Goal: Information Seeking & Learning: Find specific fact

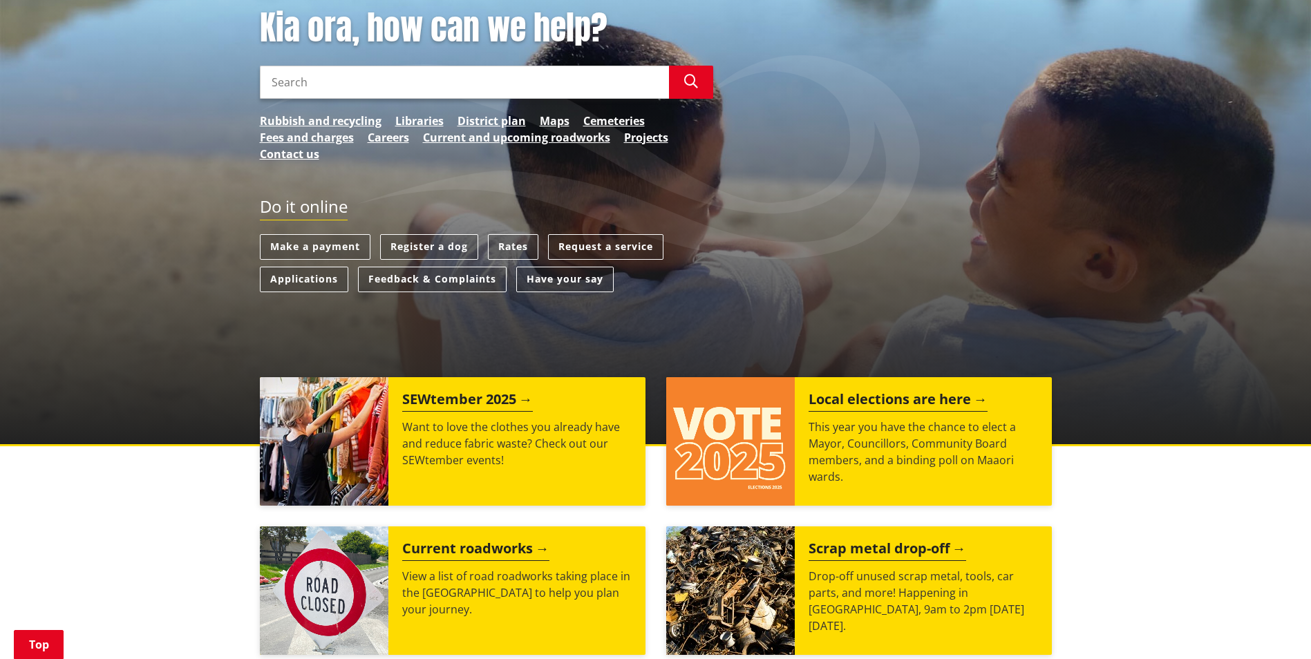
scroll to position [207, 0]
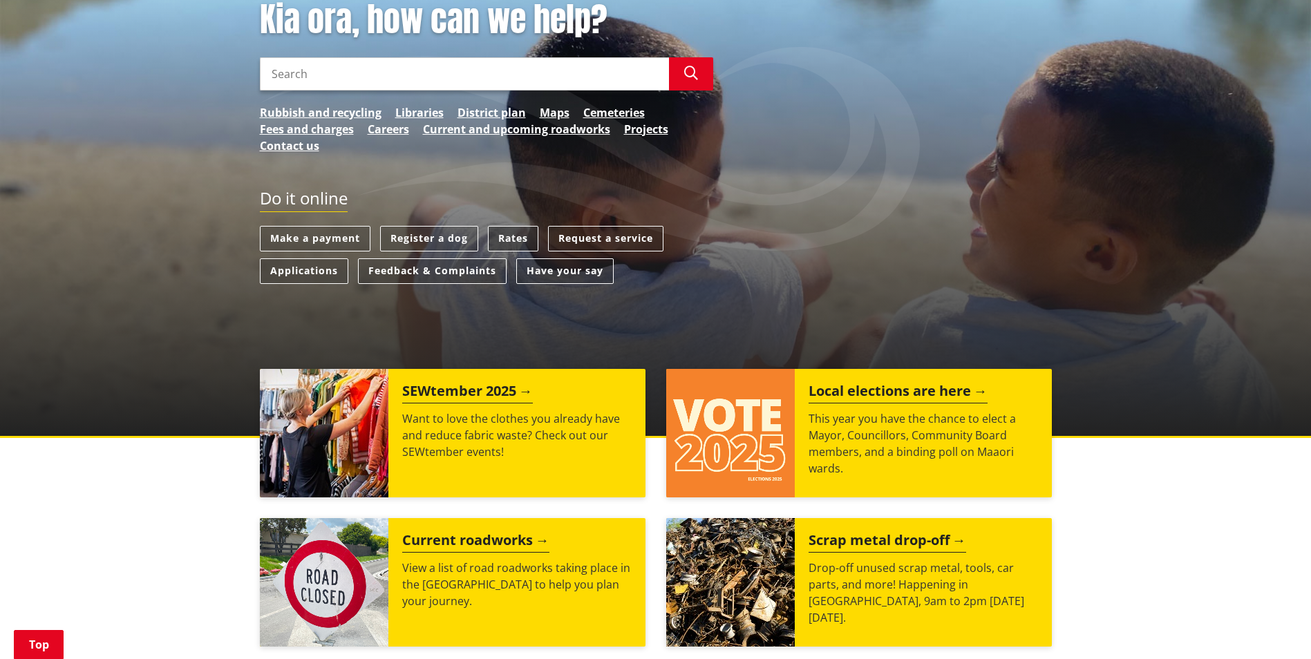
click at [504, 236] on link "Rates" at bounding box center [513, 239] width 50 height 26
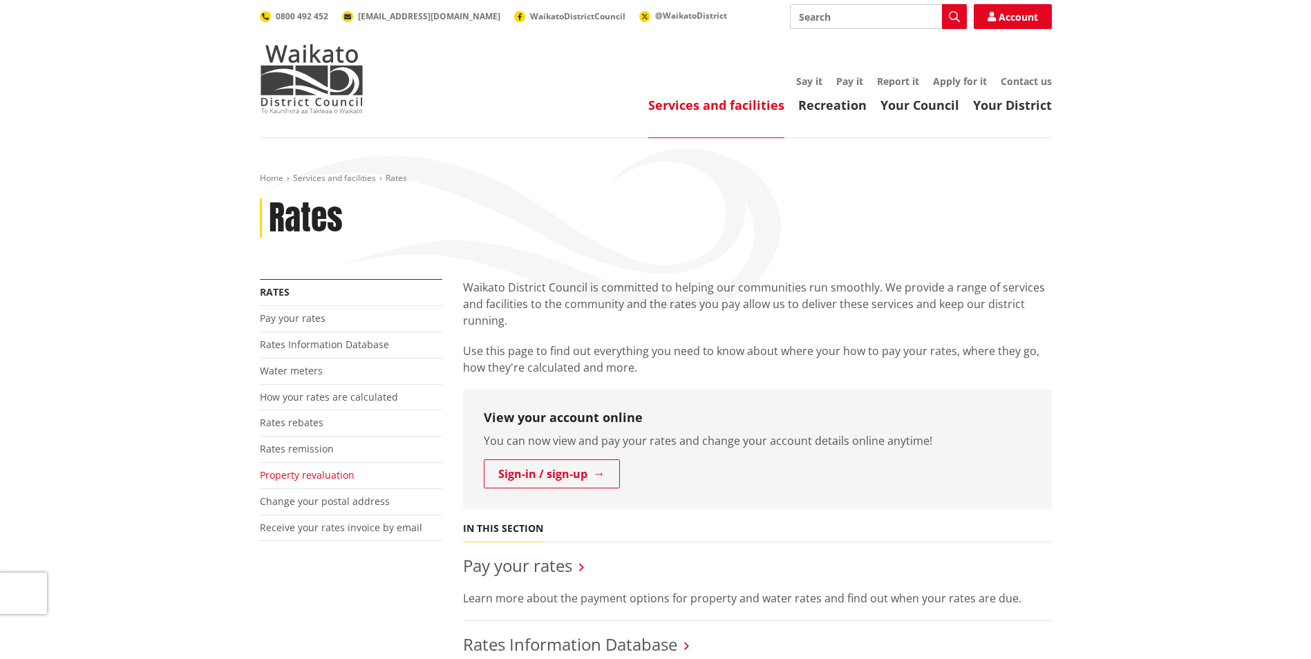
click at [324, 473] on link "Property revaluation" at bounding box center [307, 475] width 95 height 13
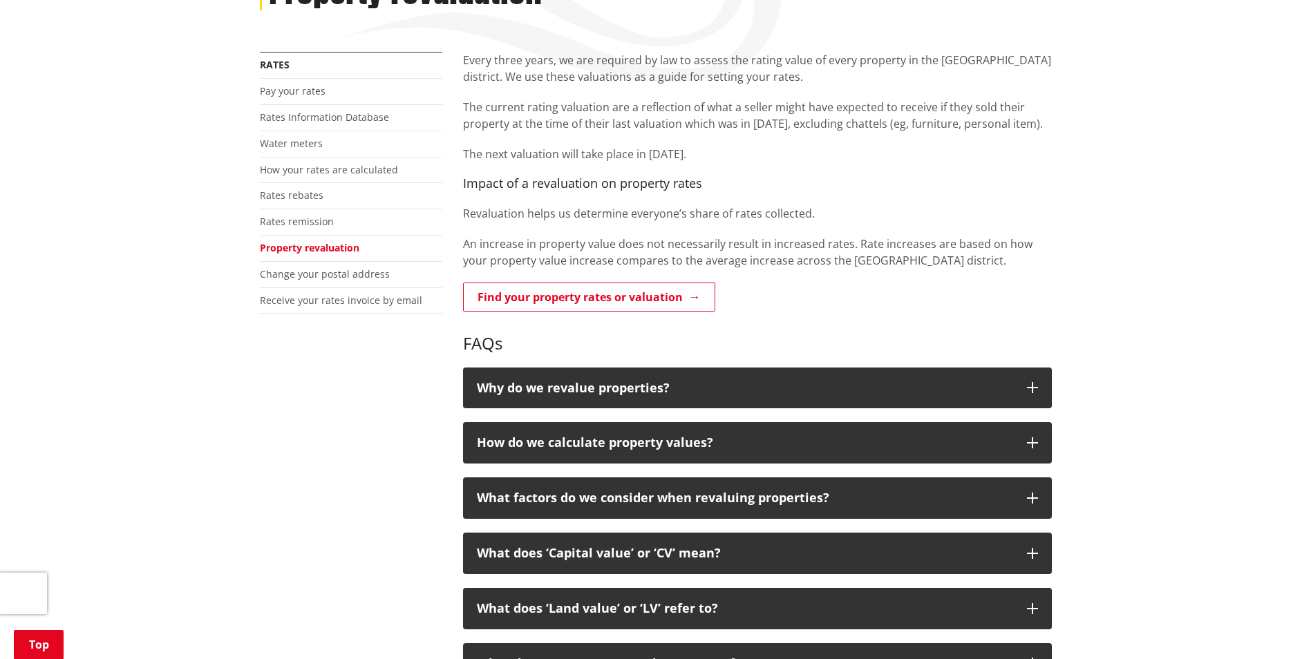
scroll to position [276, 0]
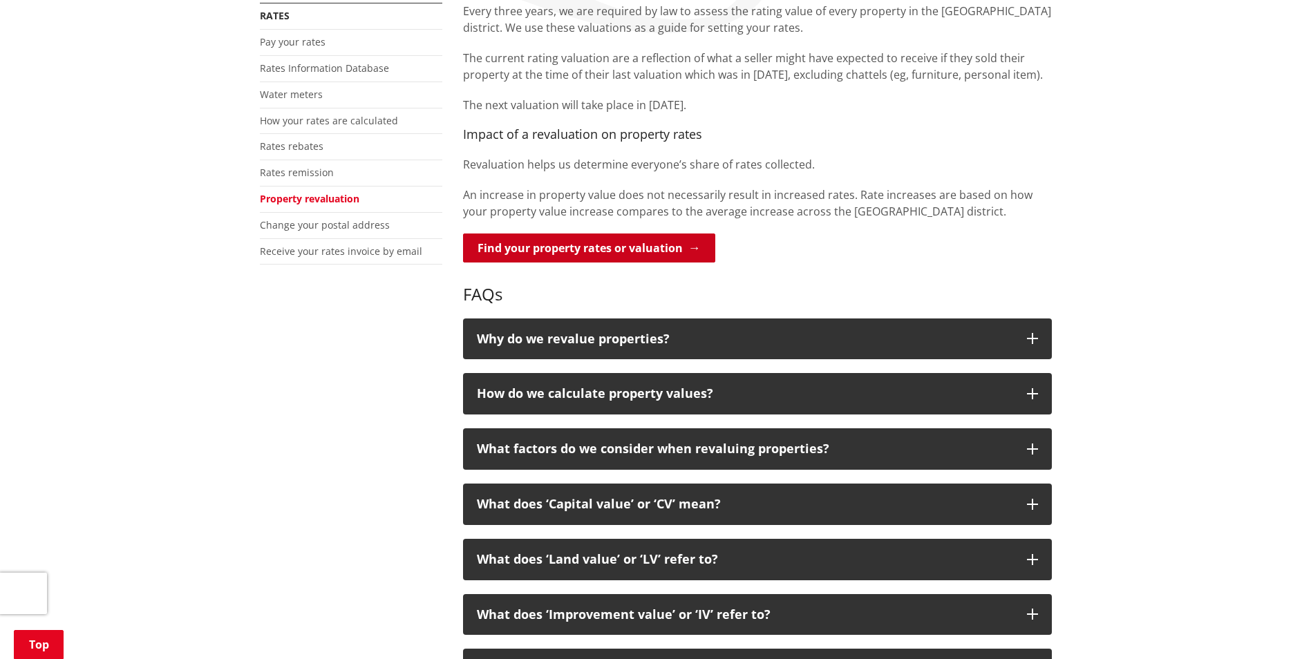
click at [664, 255] on link "Find your property rates or valuation" at bounding box center [589, 248] width 252 height 29
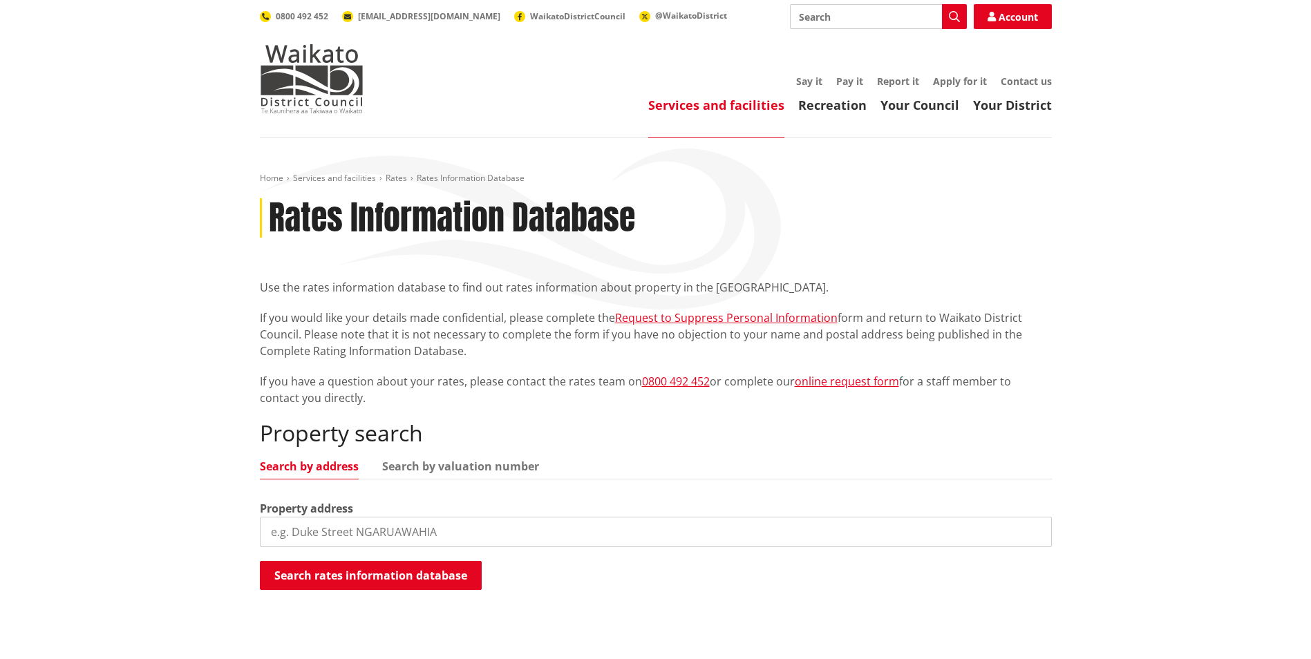
click at [349, 527] on input "search" at bounding box center [656, 532] width 792 height 30
type input "383 bald hill road"
click at [387, 575] on button "Search rates information database" at bounding box center [371, 575] width 222 height 29
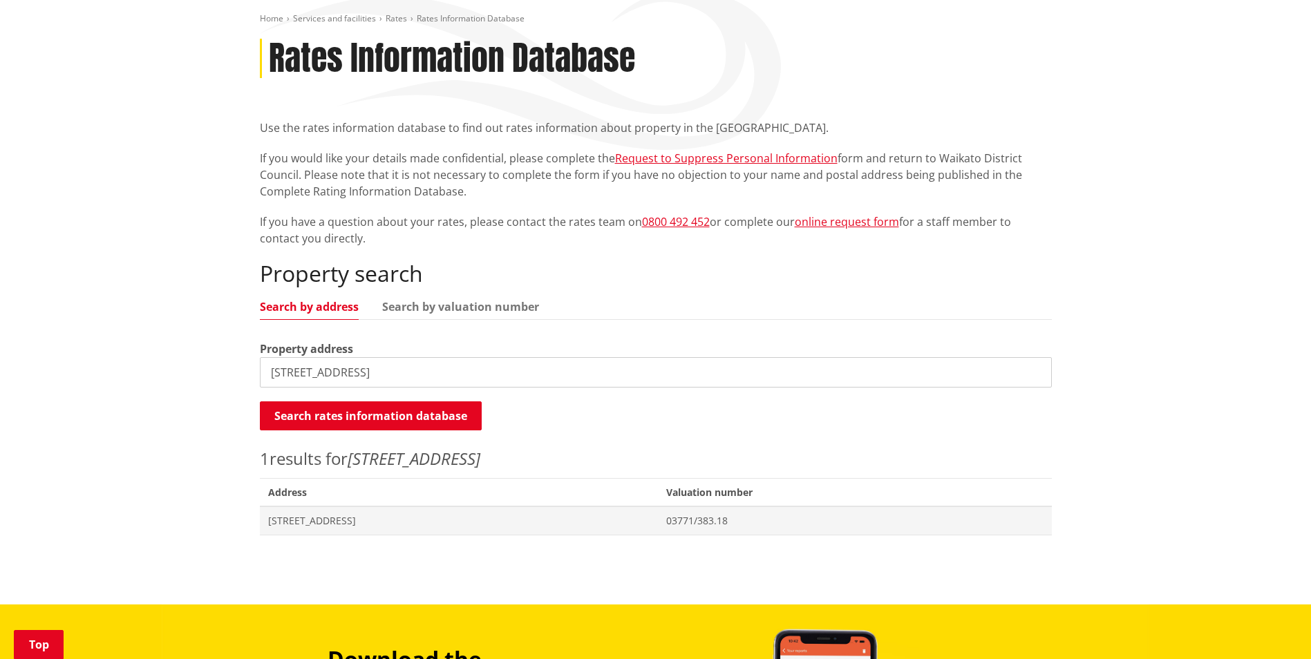
scroll to position [207, 0]
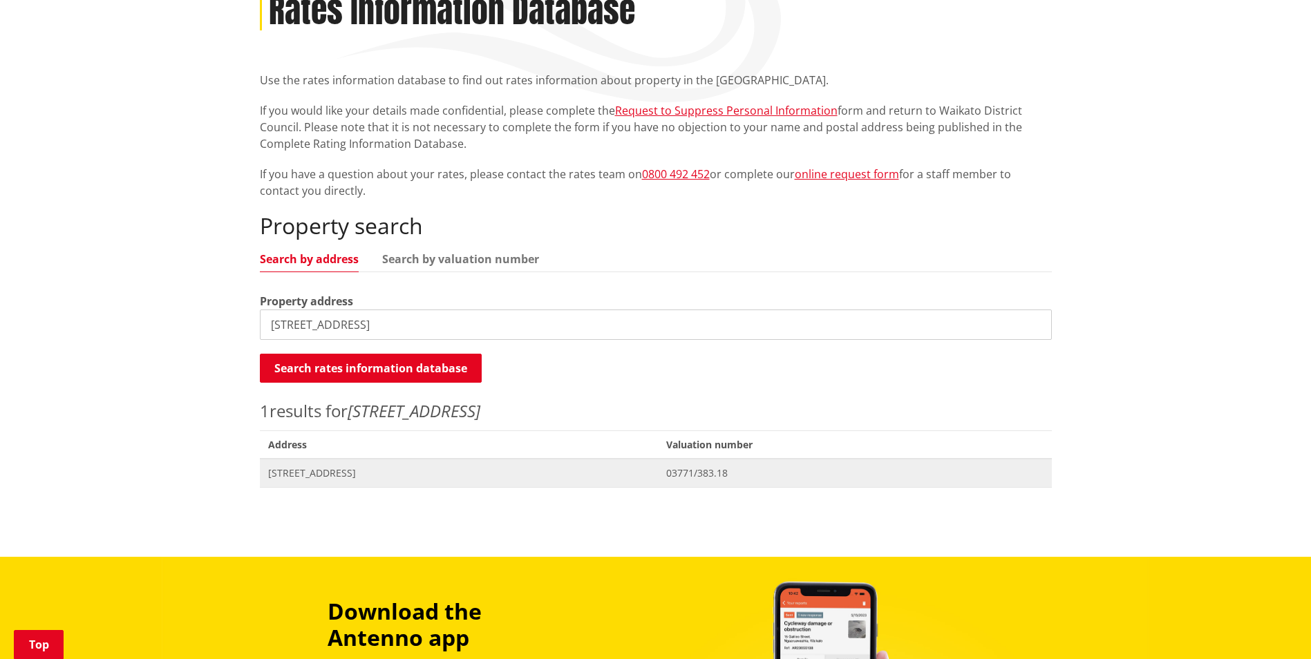
click at [343, 472] on span "[STREET_ADDRESS]" at bounding box center [459, 473] width 382 height 14
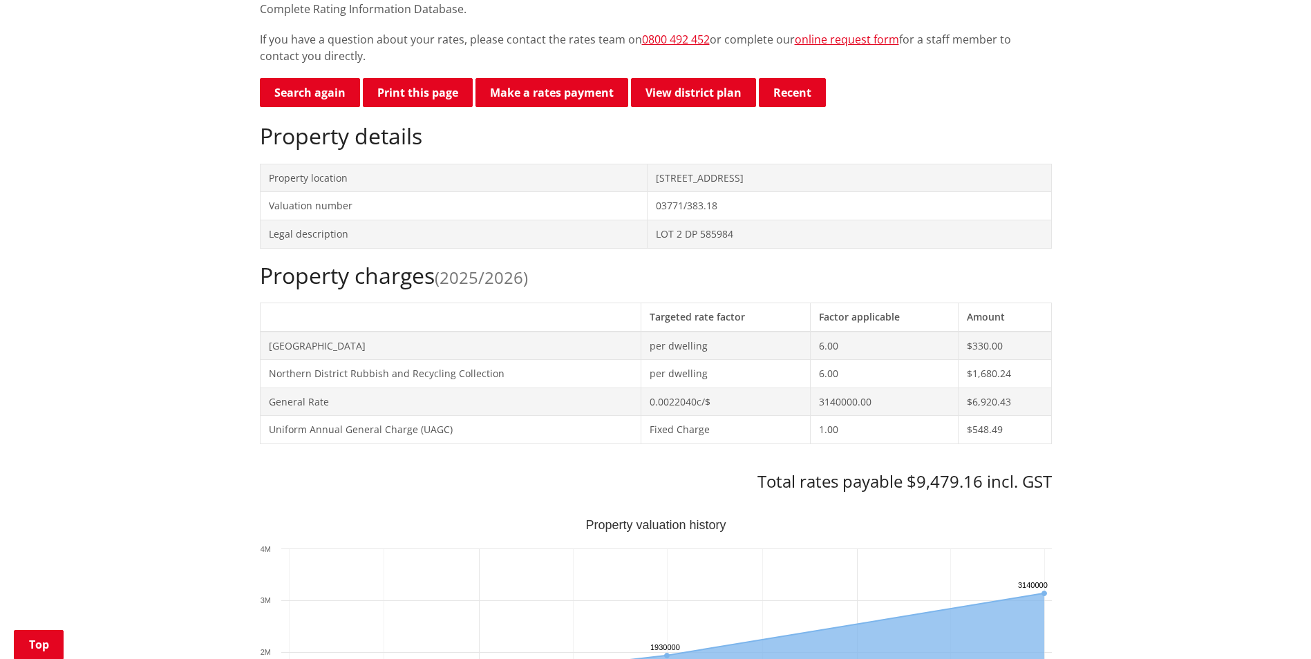
scroll to position [346, 0]
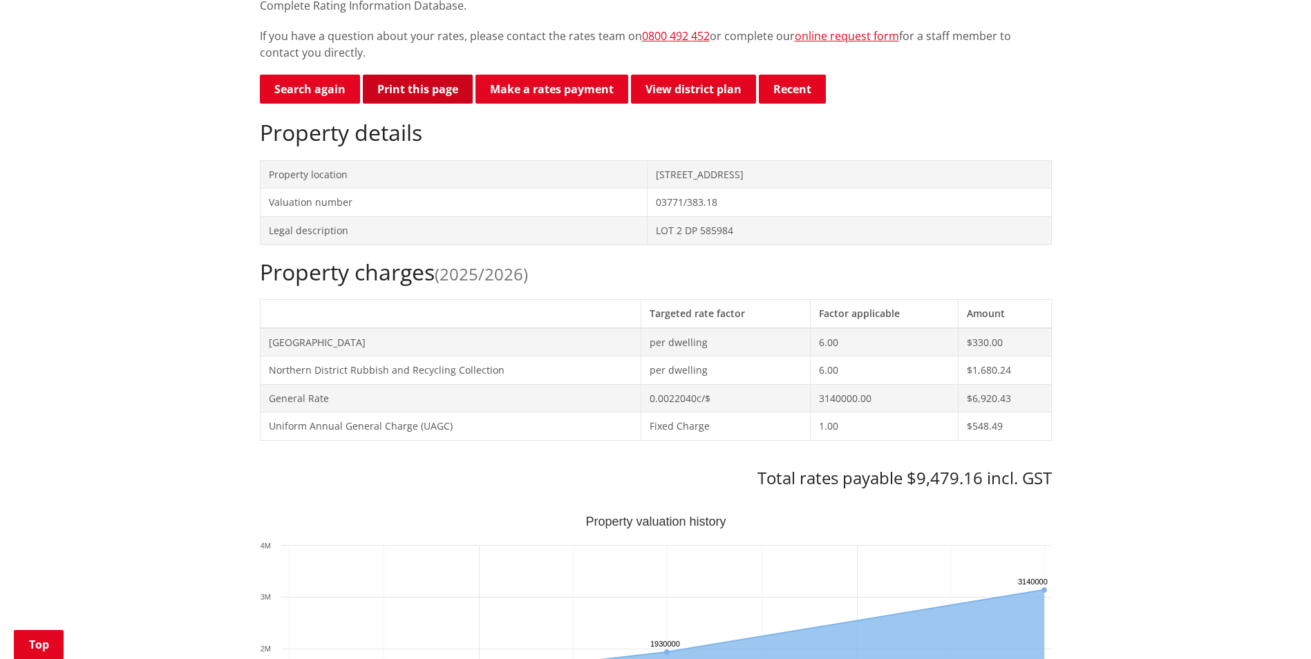
click at [422, 84] on button "Print this page" at bounding box center [418, 89] width 110 height 29
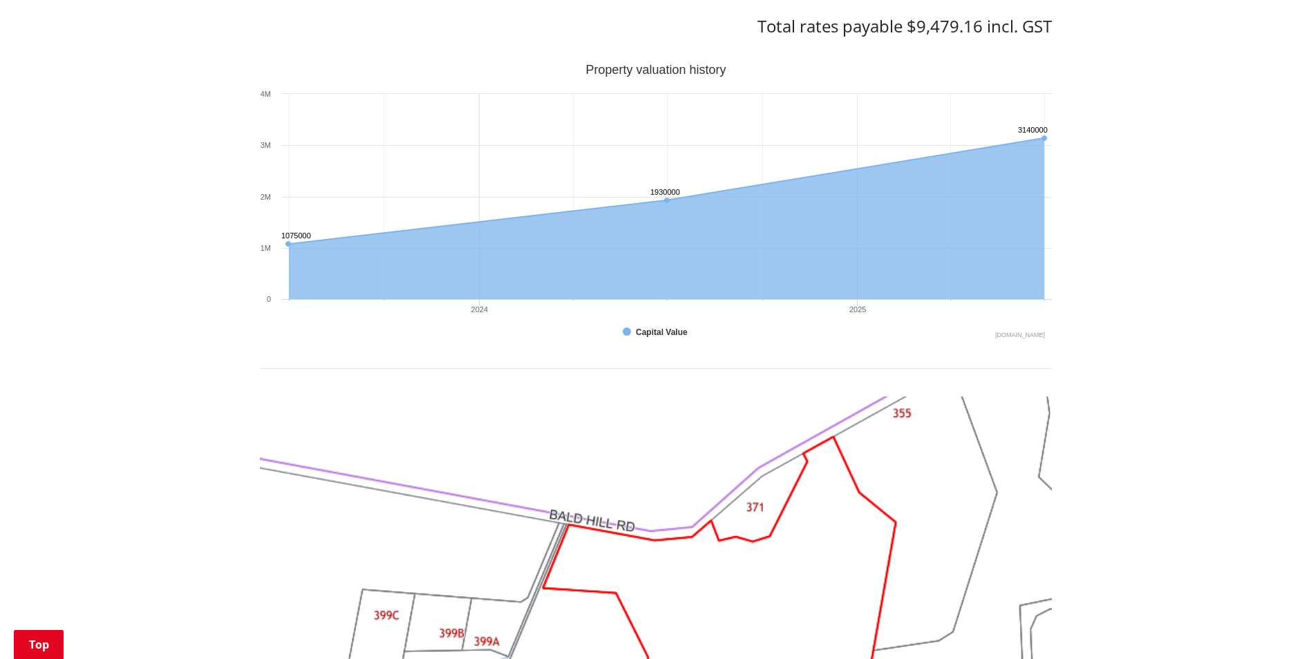
scroll to position [829, 0]
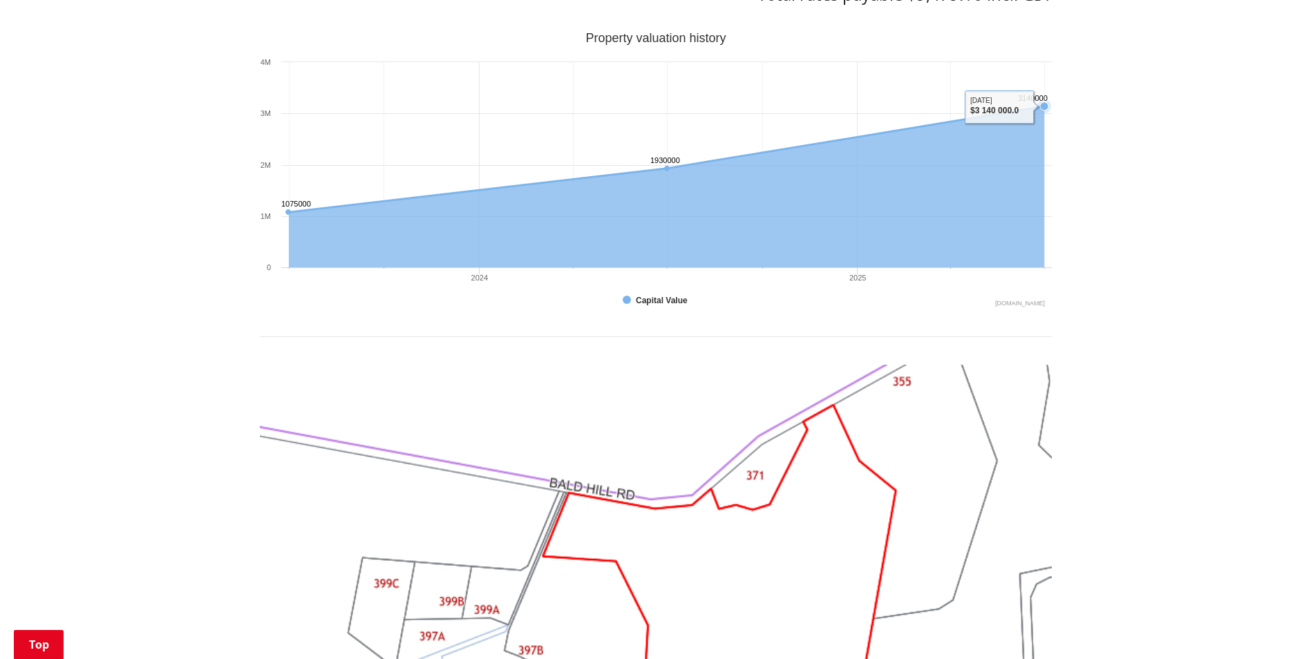
click at [1044, 102] on text "3140000 ​ 3140000" at bounding box center [1033, 98] width 30 height 8
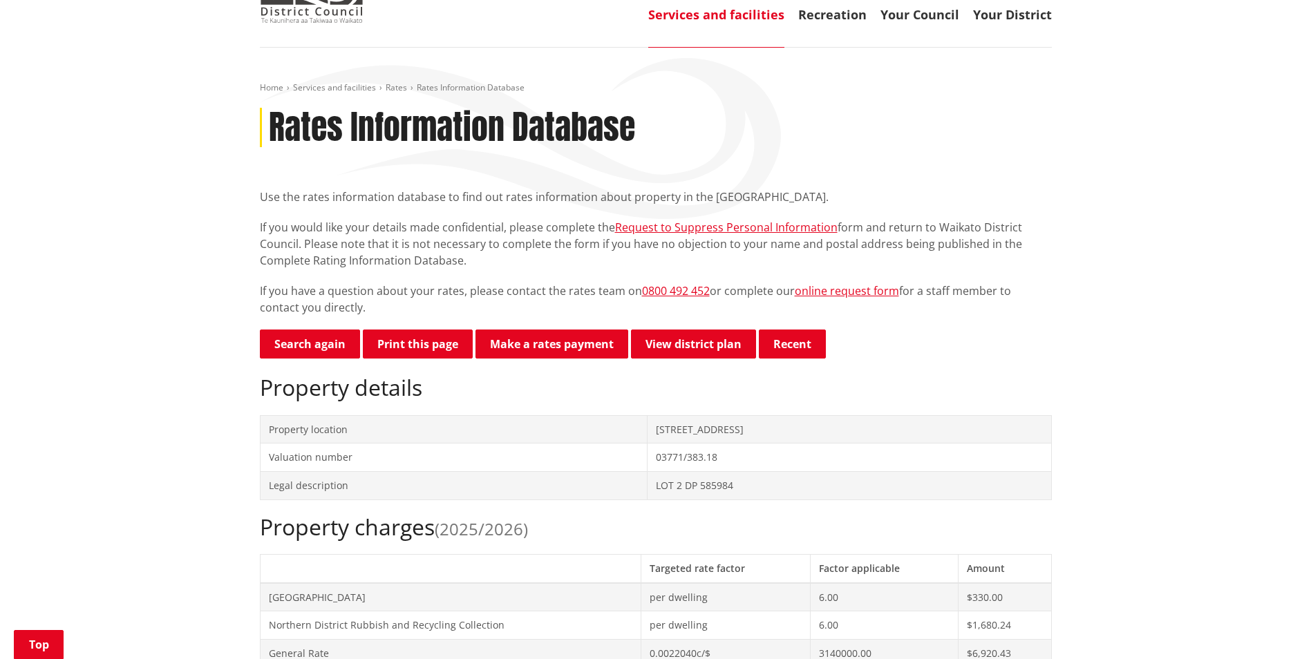
scroll to position [69, 0]
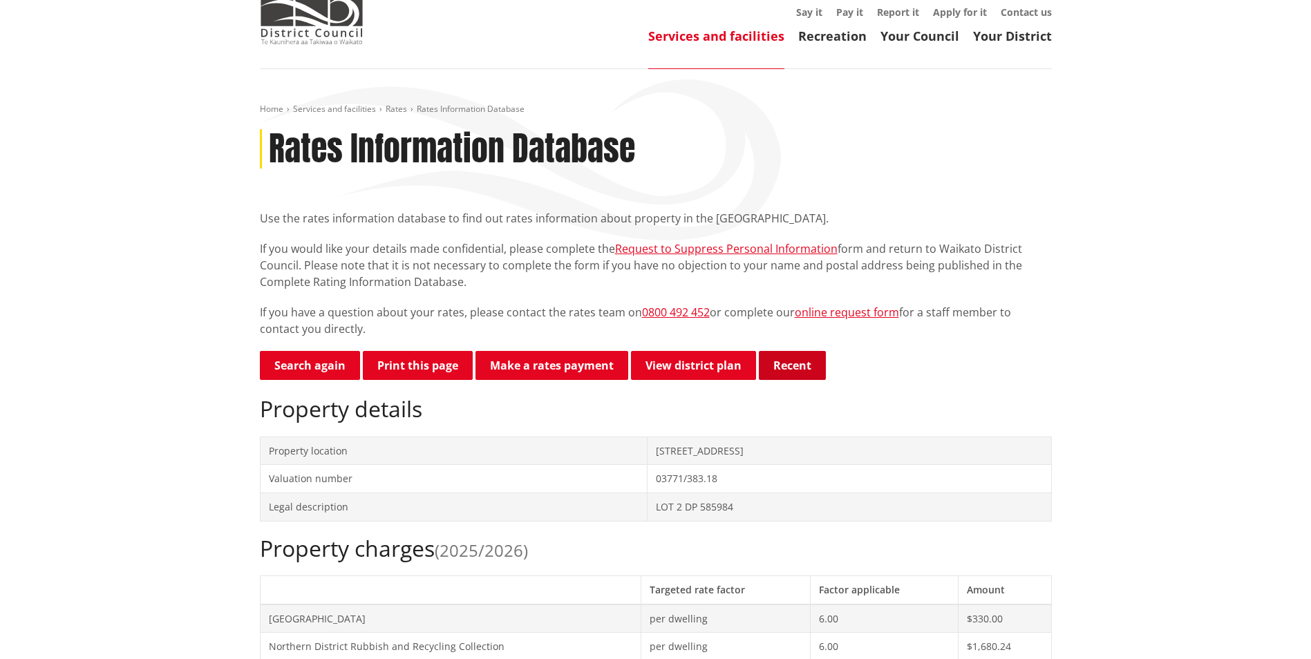
click at [785, 358] on button "Recent" at bounding box center [792, 365] width 67 height 29
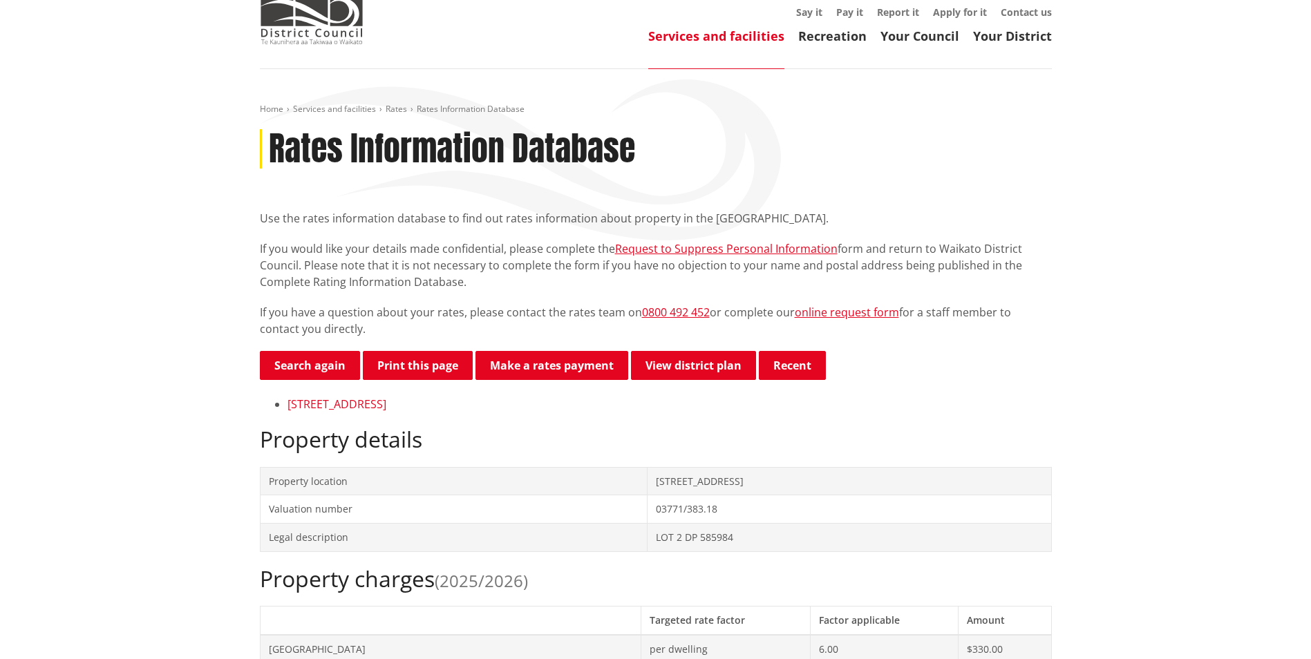
click at [386, 406] on link "[STREET_ADDRESS]" at bounding box center [336, 404] width 99 height 15
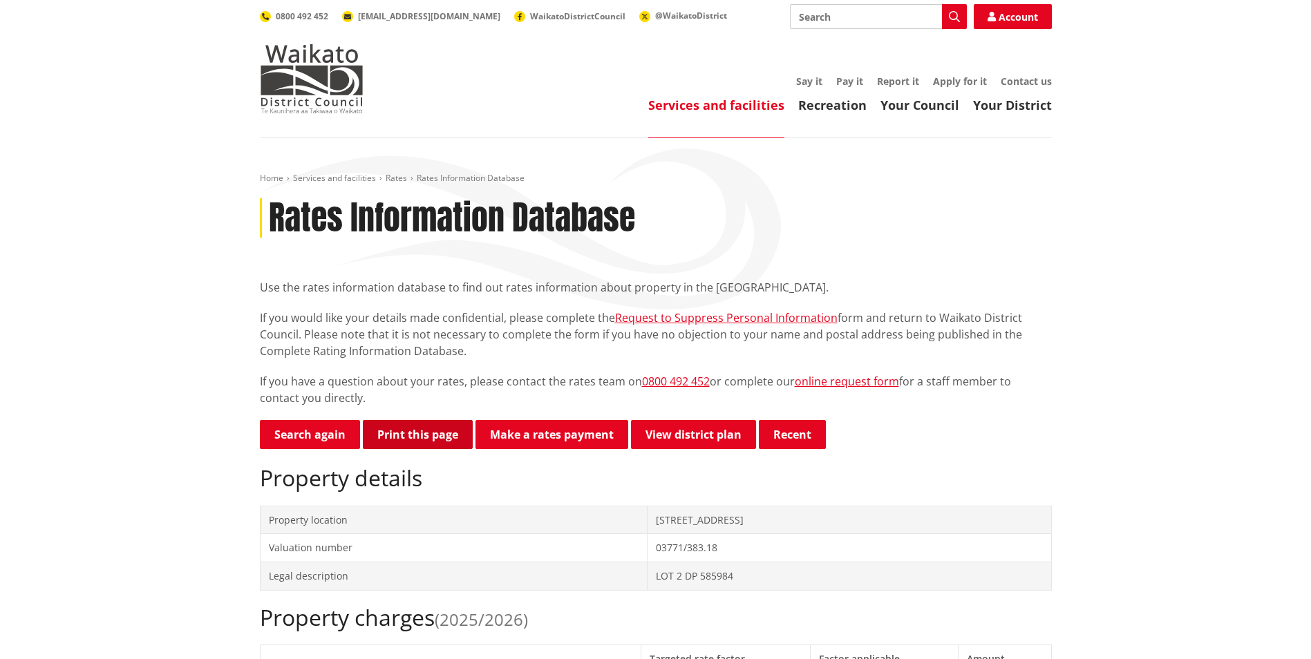
click at [417, 437] on button "Print this page" at bounding box center [418, 434] width 110 height 29
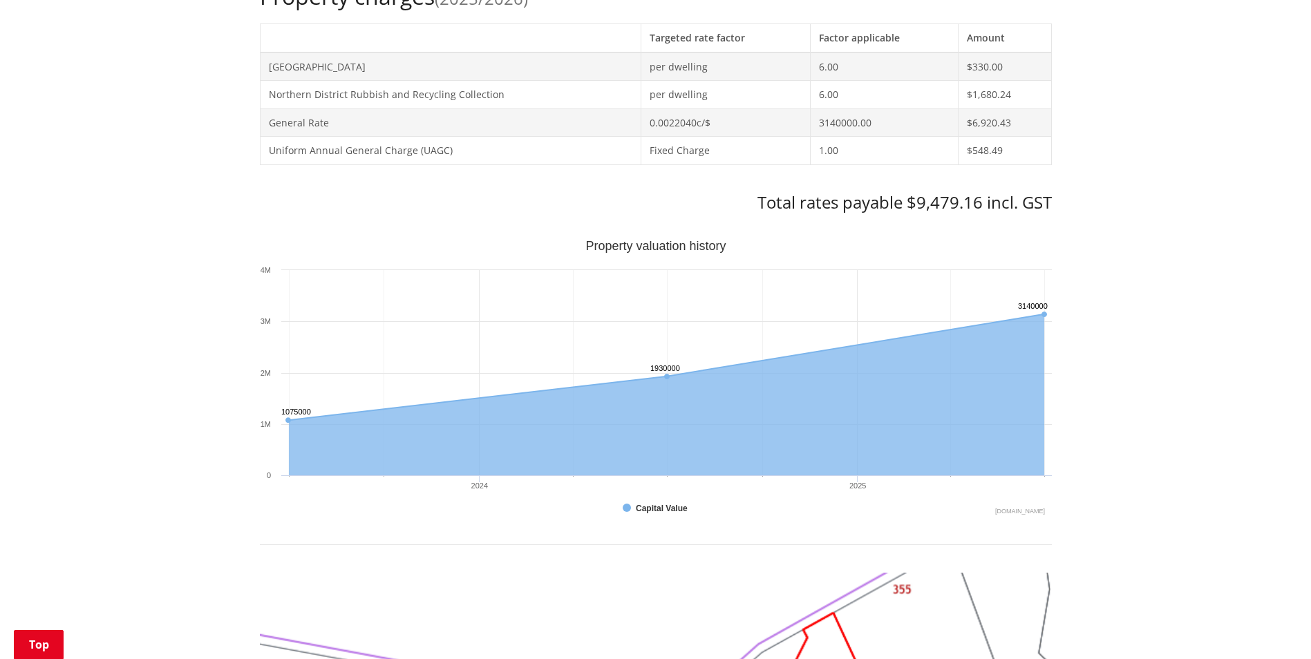
scroll to position [622, 0]
click at [1020, 318] on icon "Interactive chart" at bounding box center [665, 367] width 755 height 106
click at [1044, 312] on icon "Monday, Jun 30, 12:00, 3,140,000. Capital Value." at bounding box center [1043, 314] width 8 height 8
click at [1021, 314] on icon "Interactive chart" at bounding box center [665, 367] width 755 height 106
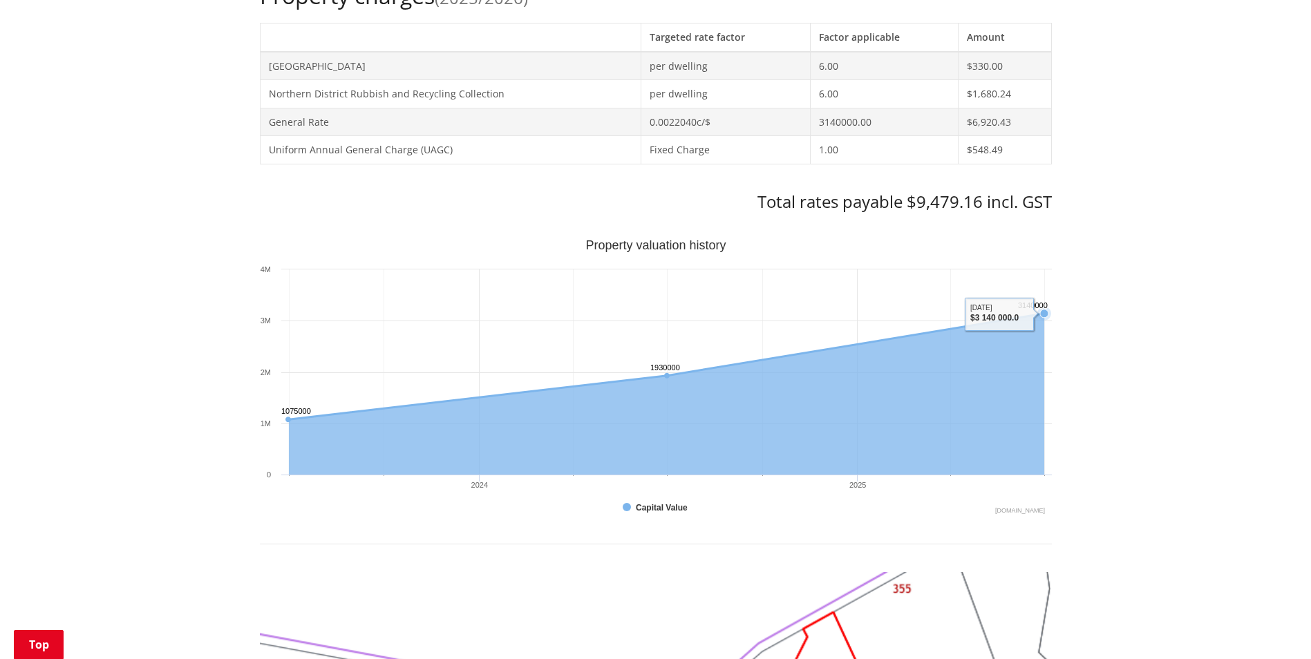
click at [1021, 314] on icon "Interactive chart" at bounding box center [665, 367] width 755 height 106
click at [1233, 341] on div "Home Services and facilities Rates Rates Information Database Rates Information…" at bounding box center [655, 428] width 1311 height 1824
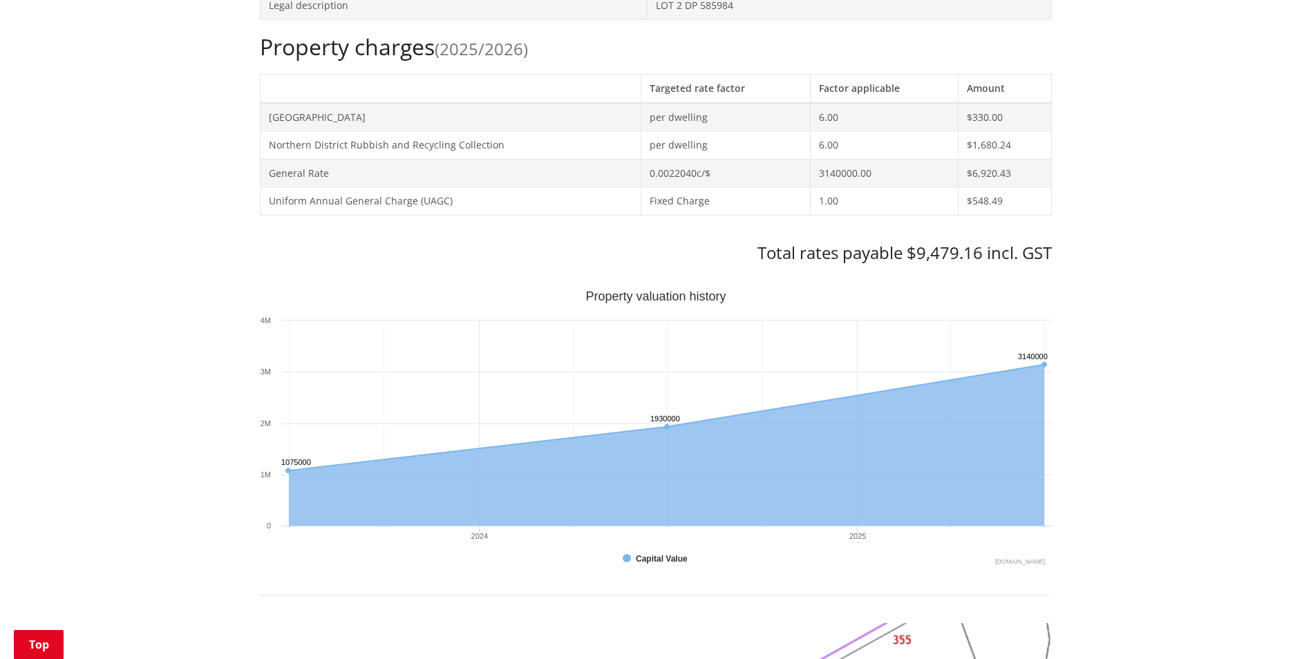
scroll to position [484, 0]
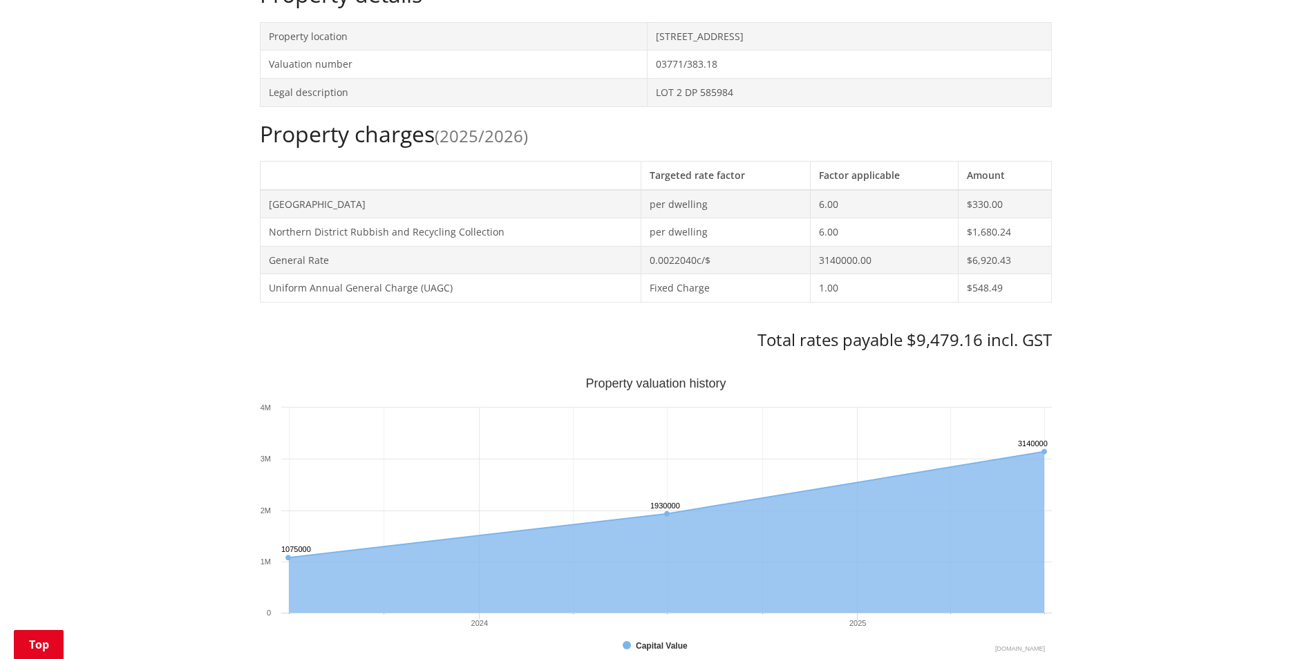
click at [1126, 298] on div "Home Services and facilities Rates Rates Information Database Rates Information…" at bounding box center [655, 566] width 1311 height 1824
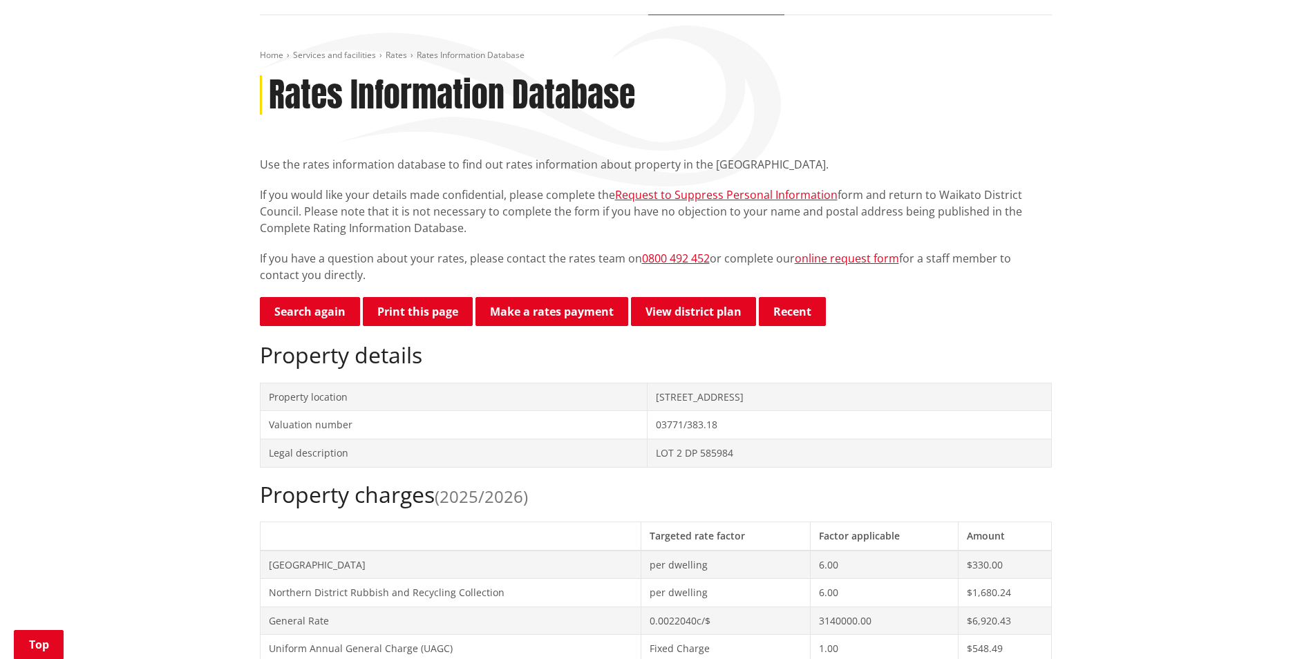
scroll to position [0, 0]
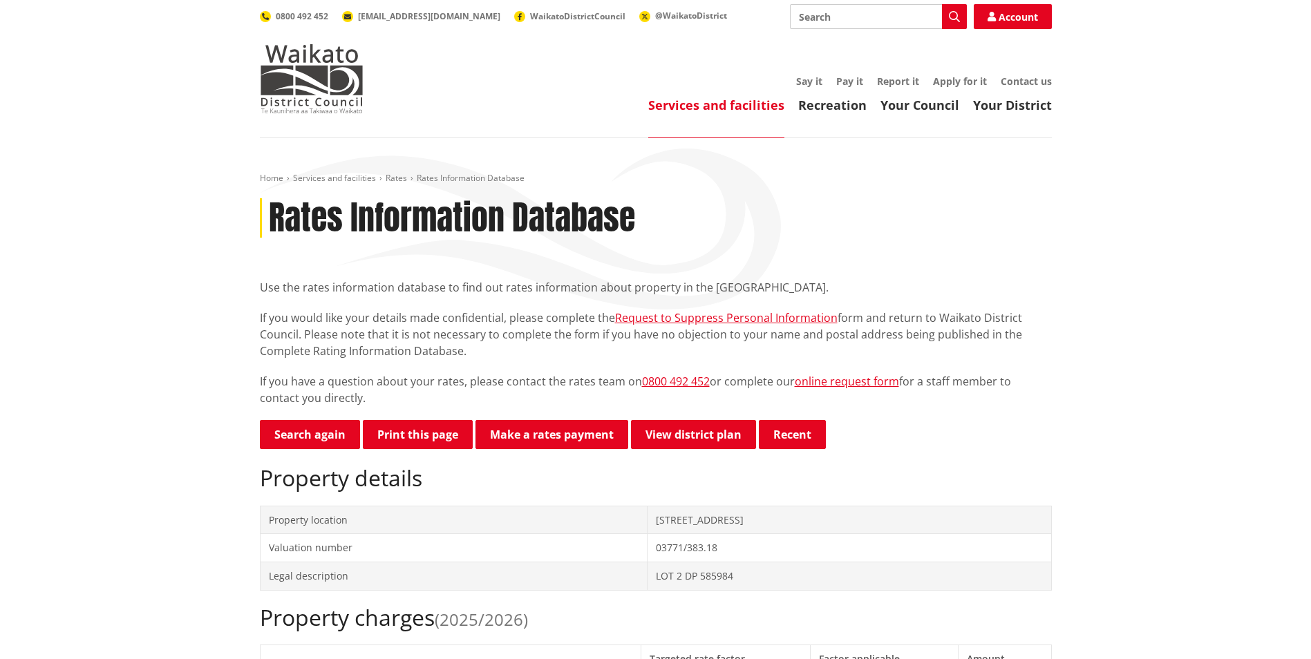
drag, startPoint x: 431, startPoint y: 440, endPoint x: 313, endPoint y: 170, distance: 294.7
click at [431, 440] on button "Print this page" at bounding box center [418, 434] width 110 height 29
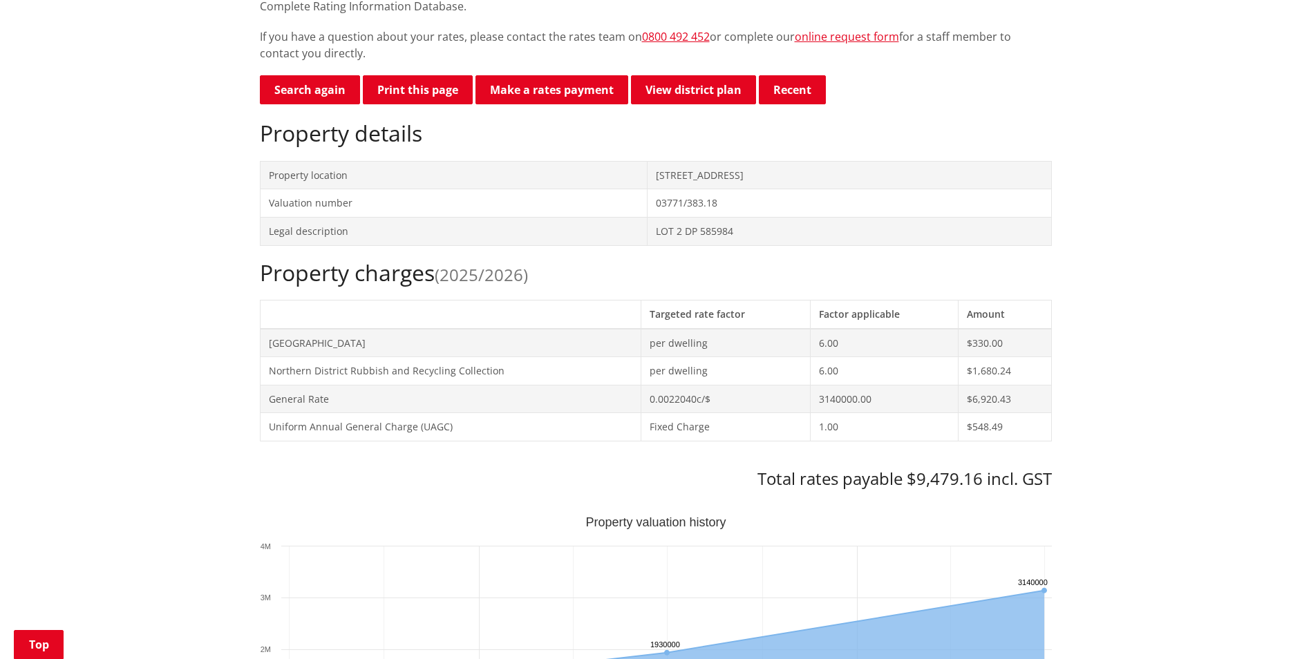
scroll to position [346, 0]
